Goal: Register for event/course

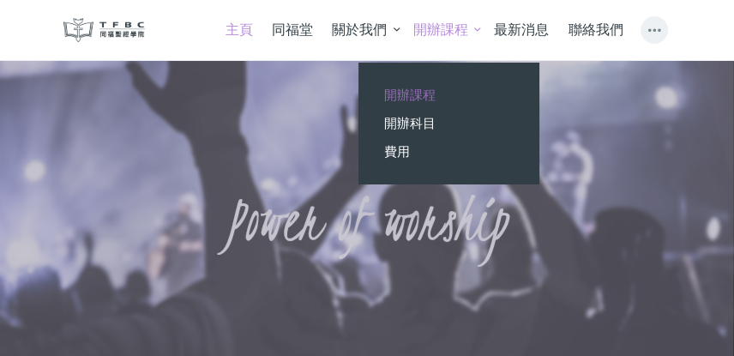
click at [433, 93] on span "開辦課程" at bounding box center [409, 95] width 51 height 16
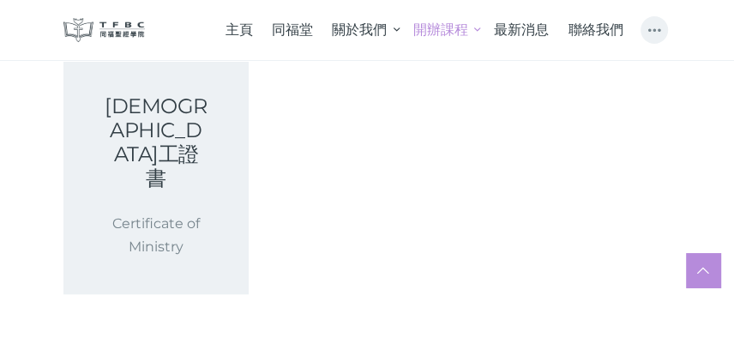
scroll to position [777, 0]
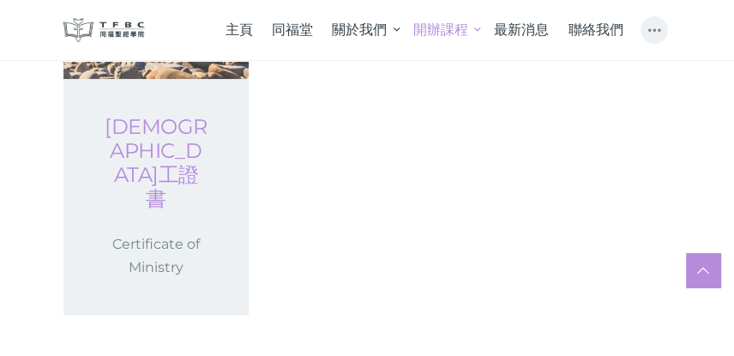
click at [154, 115] on link "基督教事工證書" at bounding box center [156, 163] width 103 height 96
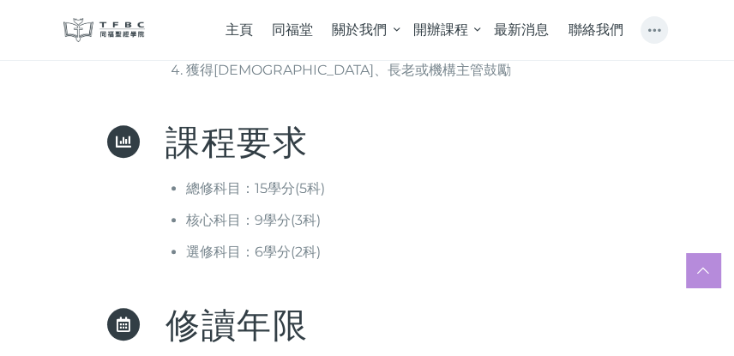
scroll to position [784, 0]
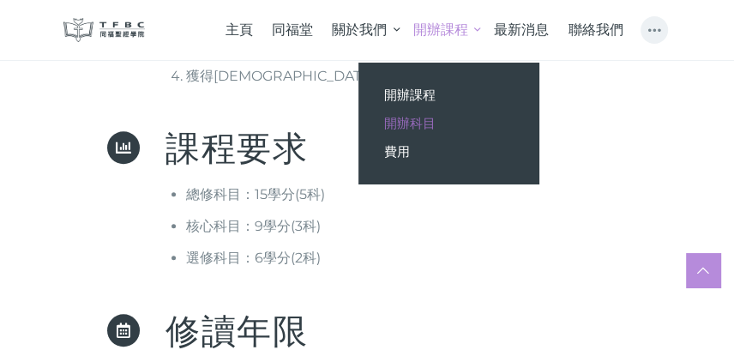
click at [420, 120] on span "開辦科目" at bounding box center [409, 123] width 51 height 16
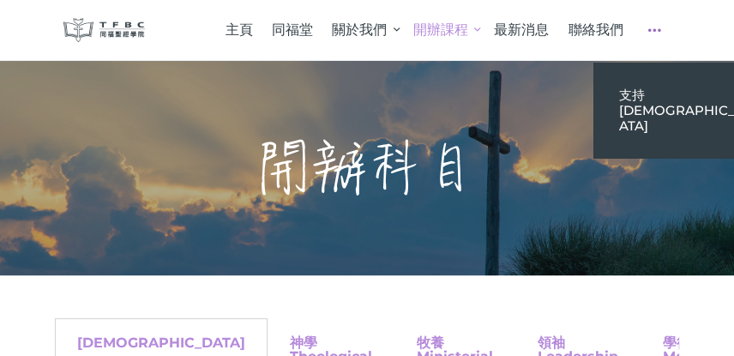
click at [660, 33] on link at bounding box center [655, 30] width 32 height 43
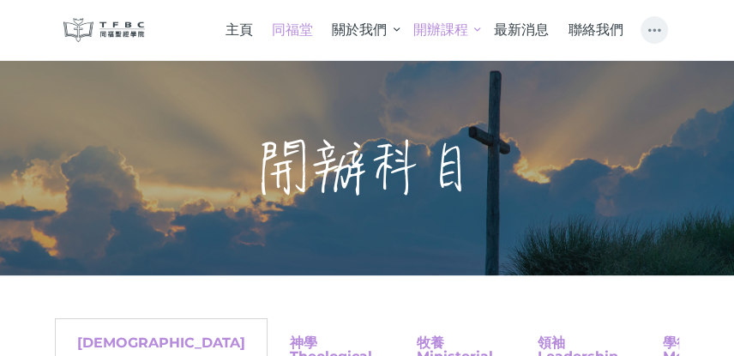
click at [300, 37] on span "同福堂" at bounding box center [292, 29] width 41 height 16
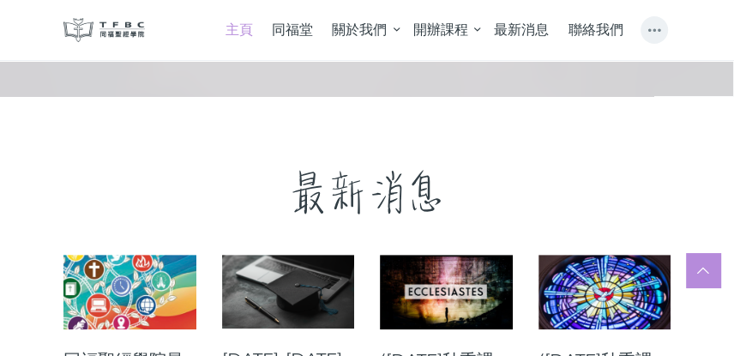
scroll to position [587, 0]
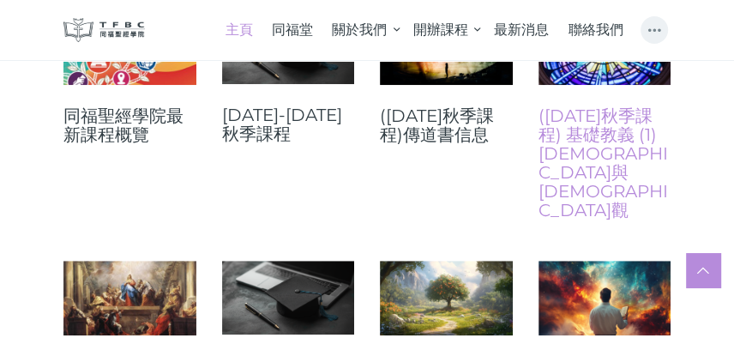
click at [617, 133] on link "([DATE]秋季課程) 基礎教義 (1) [DEMOGRAPHIC_DATA]與[DEMOGRAPHIC_DATA]觀" at bounding box center [605, 162] width 133 height 113
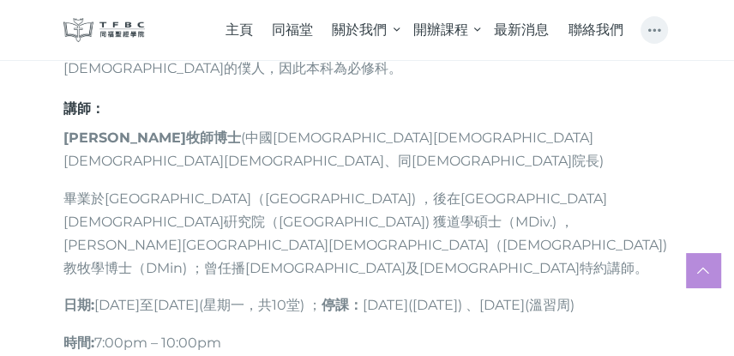
scroll to position [1127, 0]
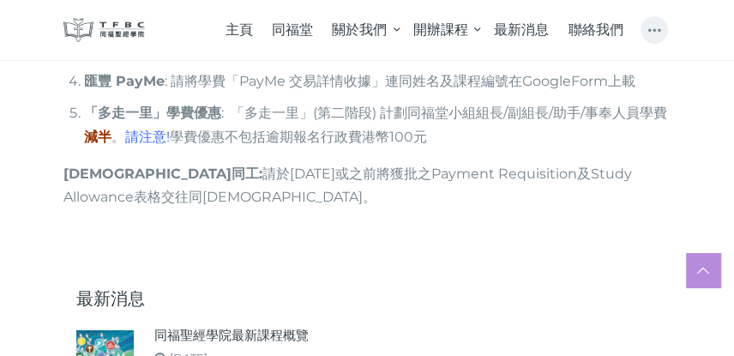
scroll to position [2008, 0]
